Goal: Information Seeking & Learning: Understand process/instructions

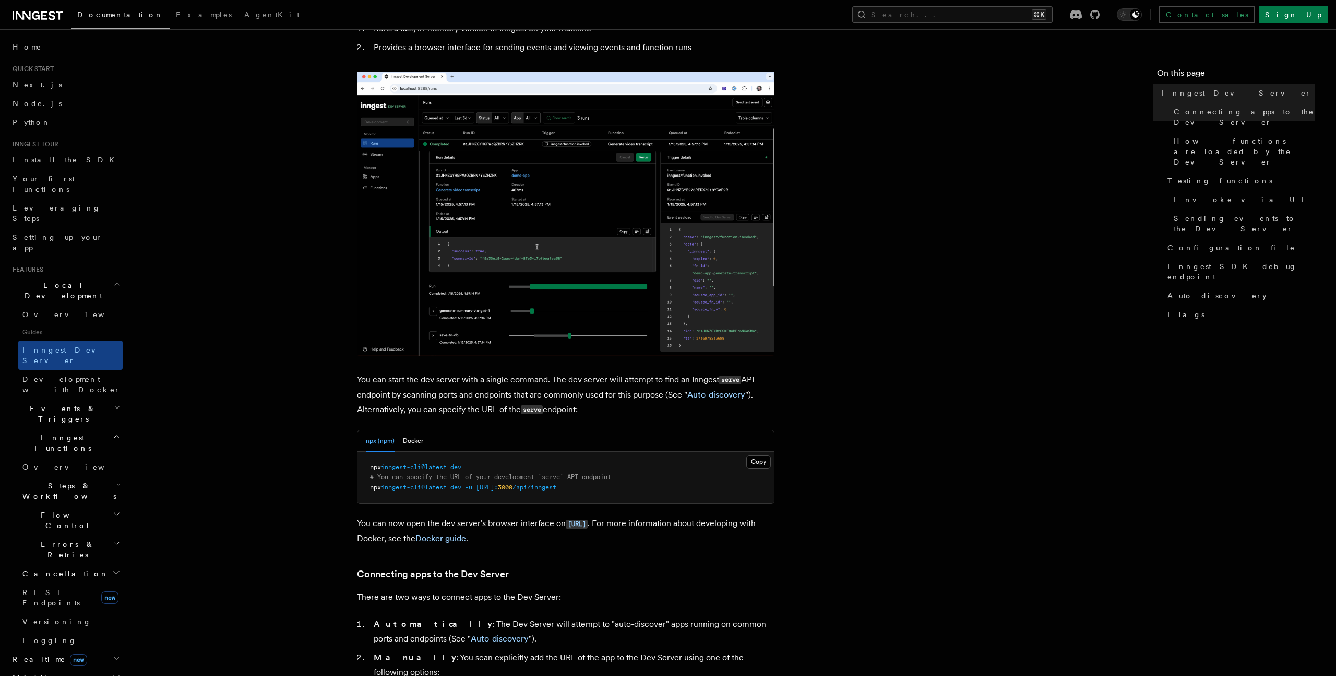
scroll to position [143, 0]
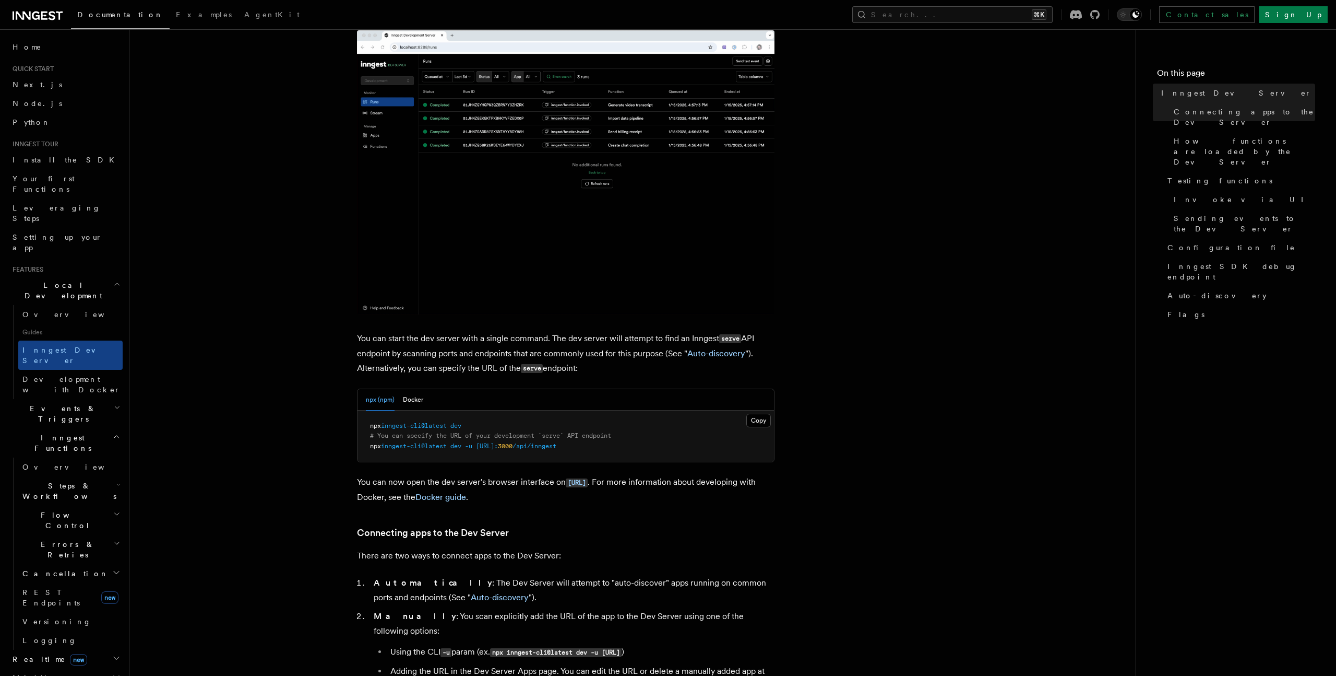
click at [416, 424] on span "inngest-cli@latest" at bounding box center [414, 425] width 66 height 7
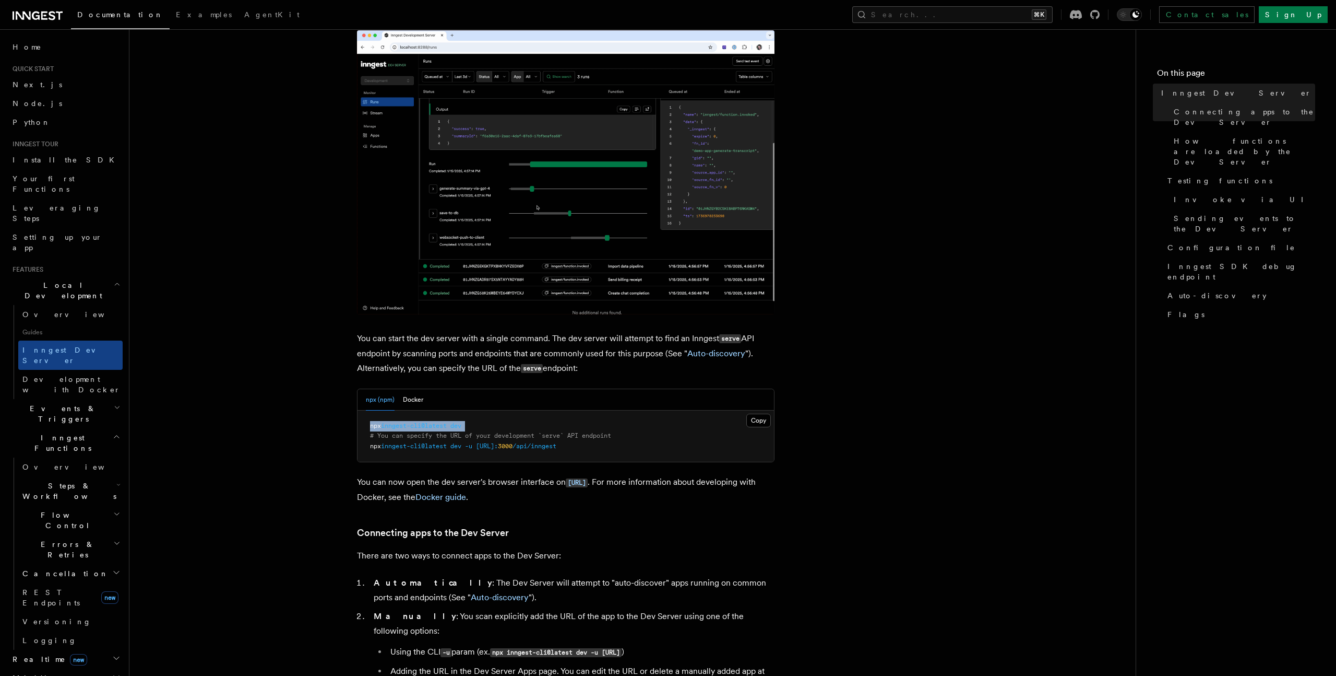
click at [416, 424] on span "inngest-cli@latest" at bounding box center [414, 425] width 66 height 7
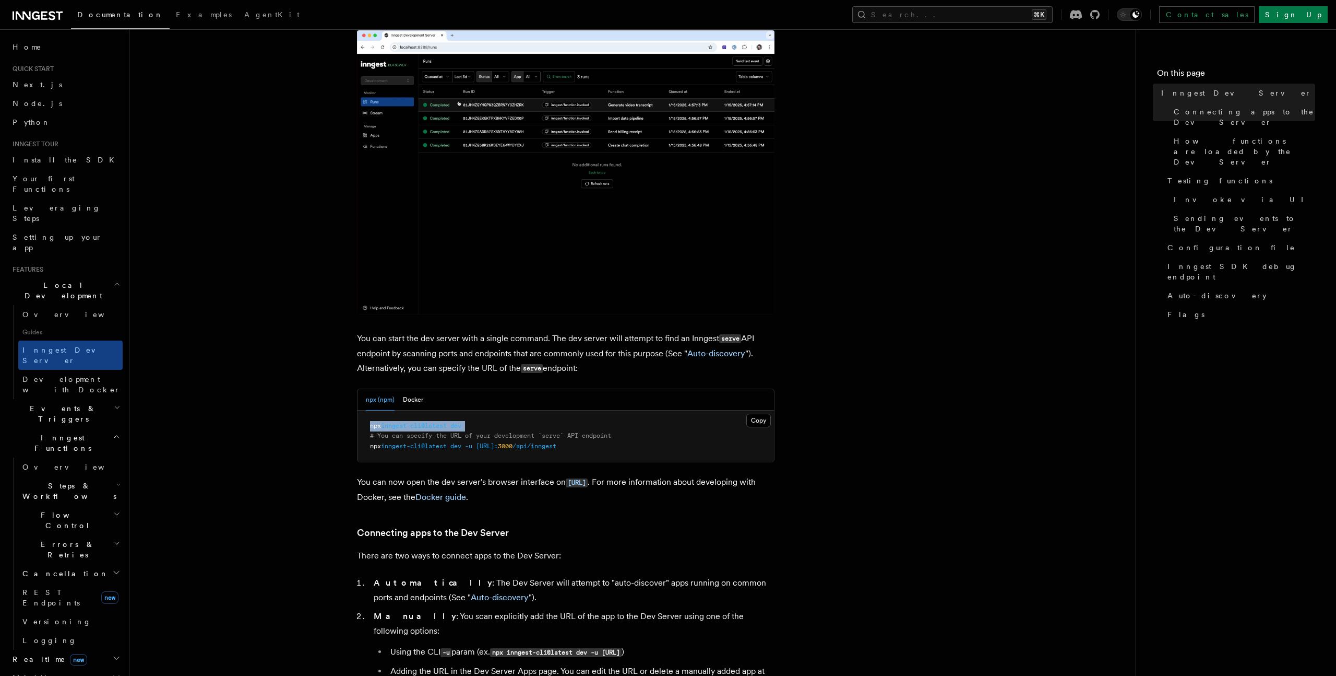
copy code "npx inngest-cli@latest dev"
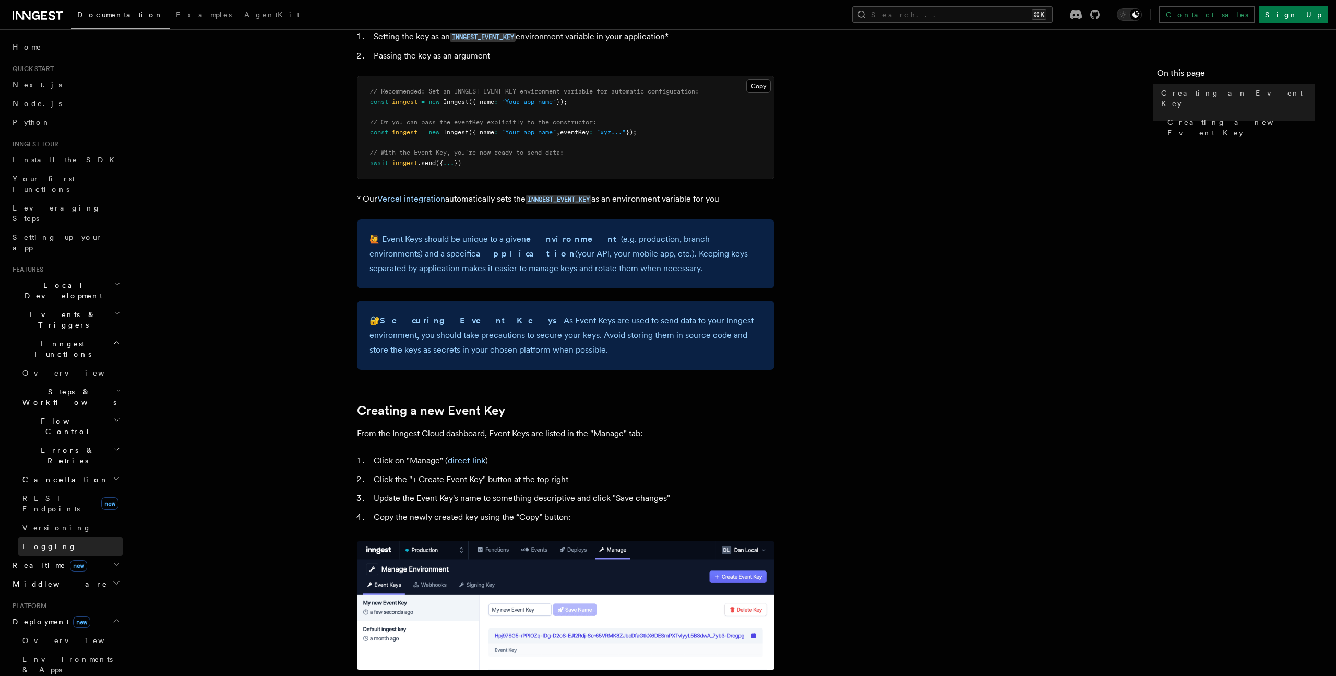
scroll to position [96, 0]
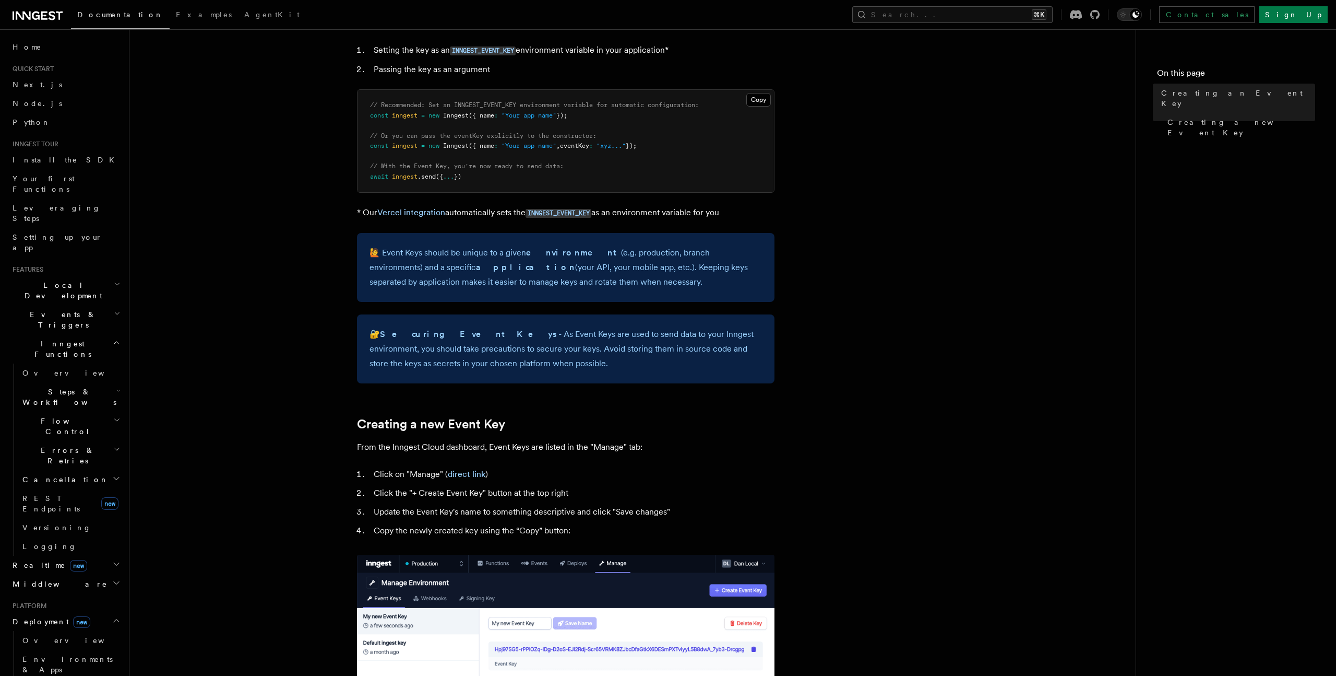
click at [53, 386] on span "Steps & Workflows" at bounding box center [67, 396] width 98 height 21
click at [53, 417] on span "Overview" at bounding box center [86, 421] width 108 height 8
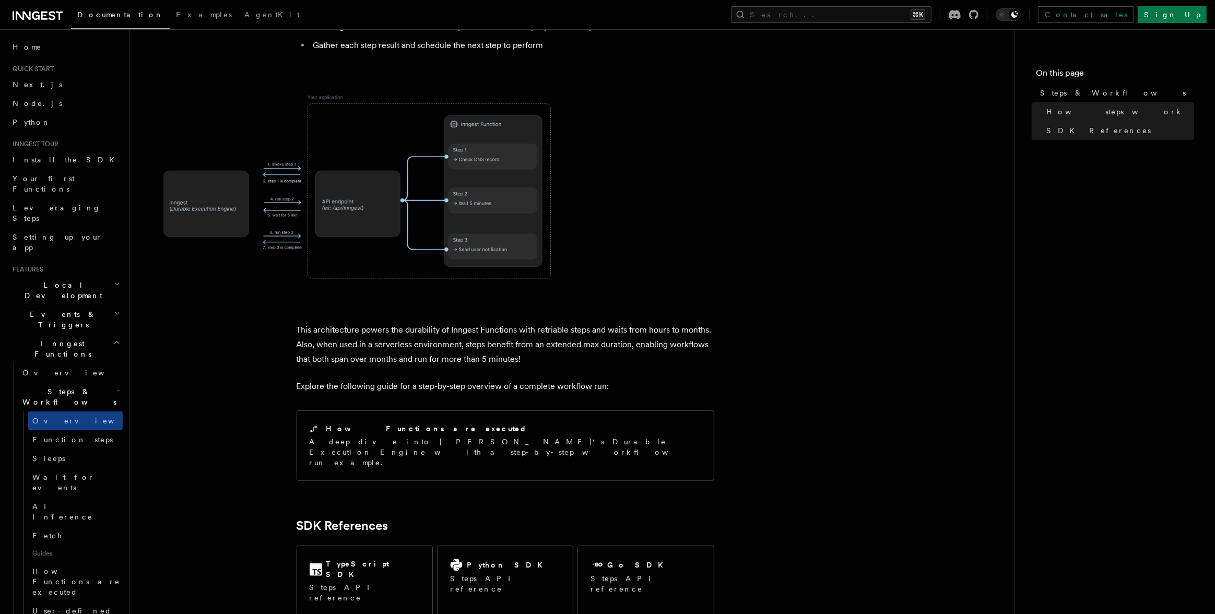
scroll to position [908, 0]
